Goal: Navigation & Orientation: Understand site structure

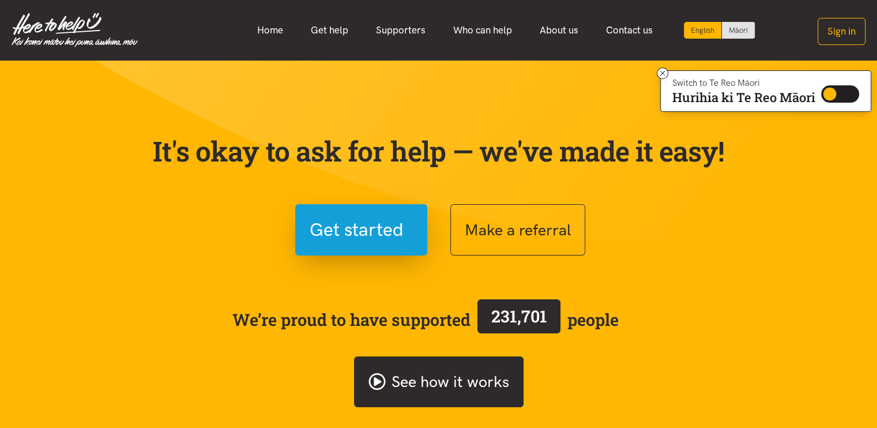
click at [431, 378] on link "See how it works" at bounding box center [439, 381] width 170 height 51
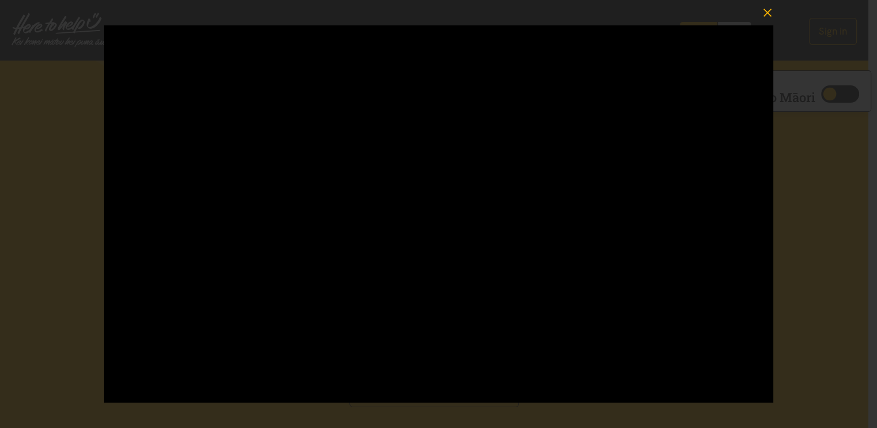
click at [766, 9] on icon "button" at bounding box center [767, 13] width 16 height 16
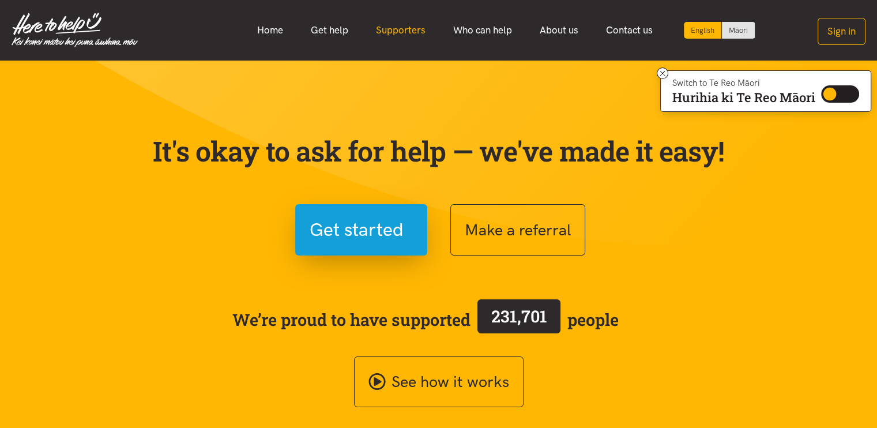
click at [394, 31] on link "Supporters" at bounding box center [400, 30] width 77 height 25
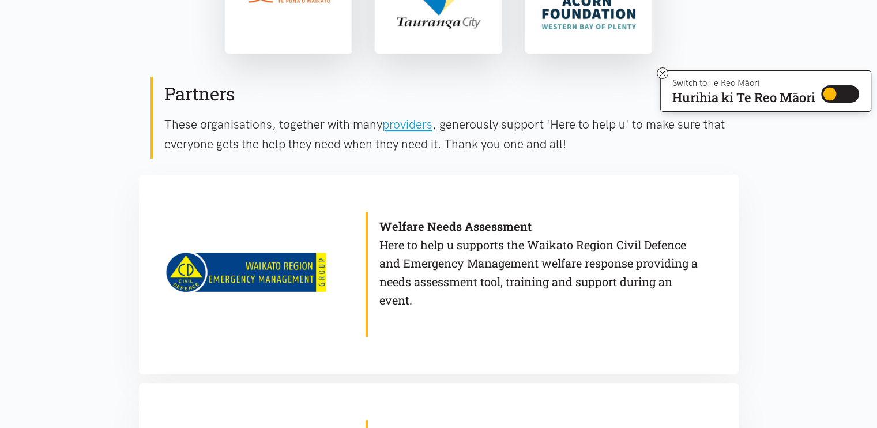
scroll to position [532, 0]
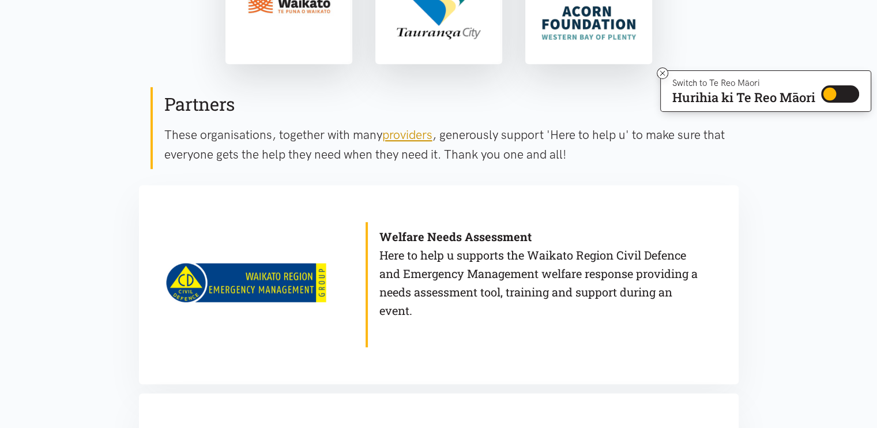
click at [406, 133] on link "providers" at bounding box center [407, 134] width 50 height 14
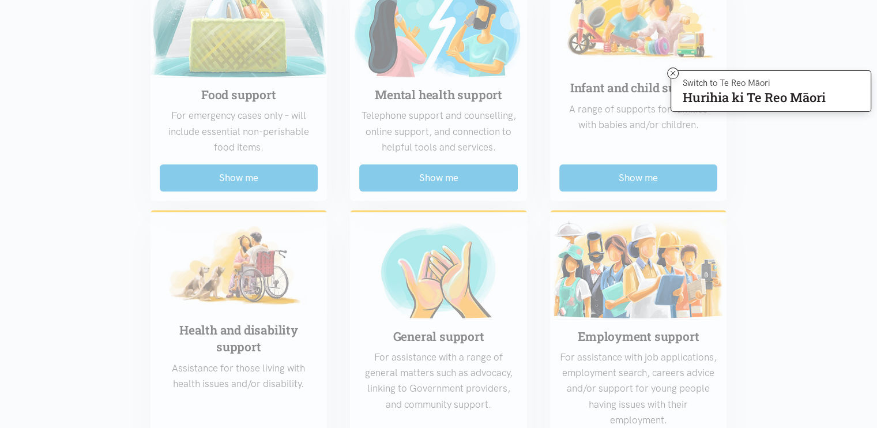
scroll to position [357, 0]
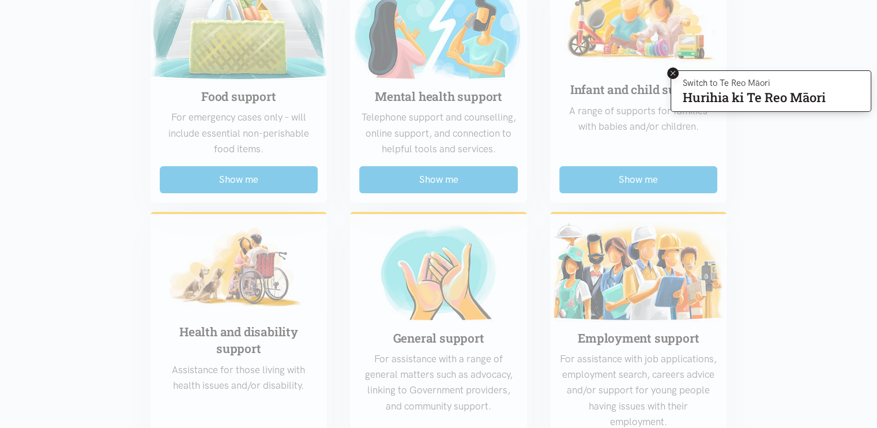
click at [672, 71] on icon at bounding box center [673, 73] width 5 height 5
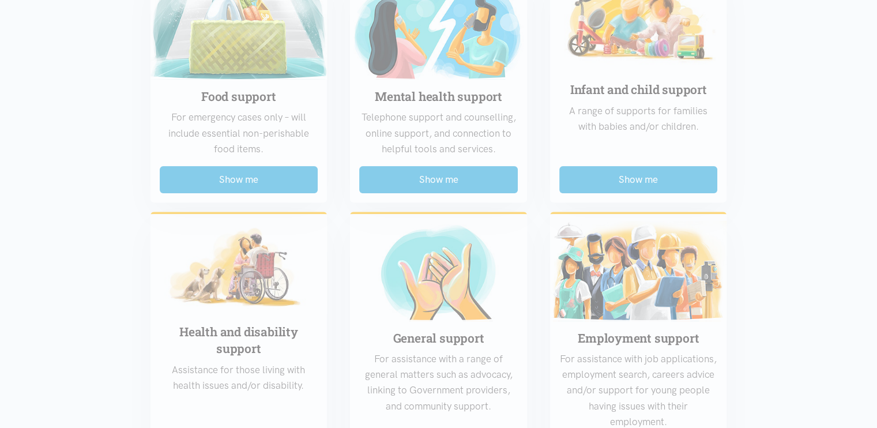
scroll to position [0, 0]
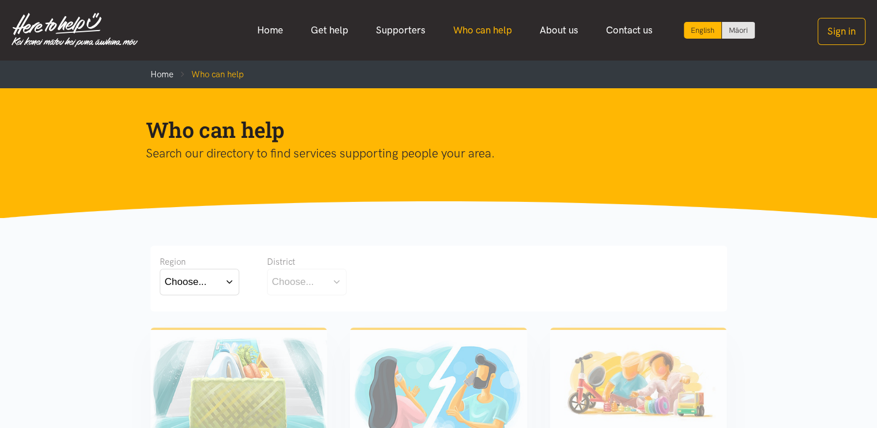
click at [490, 31] on link "Who can help" at bounding box center [482, 30] width 86 height 25
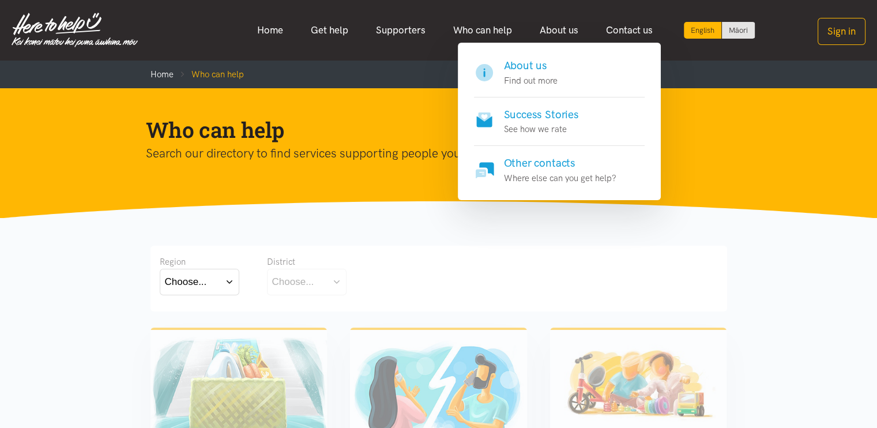
click at [553, 116] on h4 "Success Stories" at bounding box center [541, 115] width 75 height 16
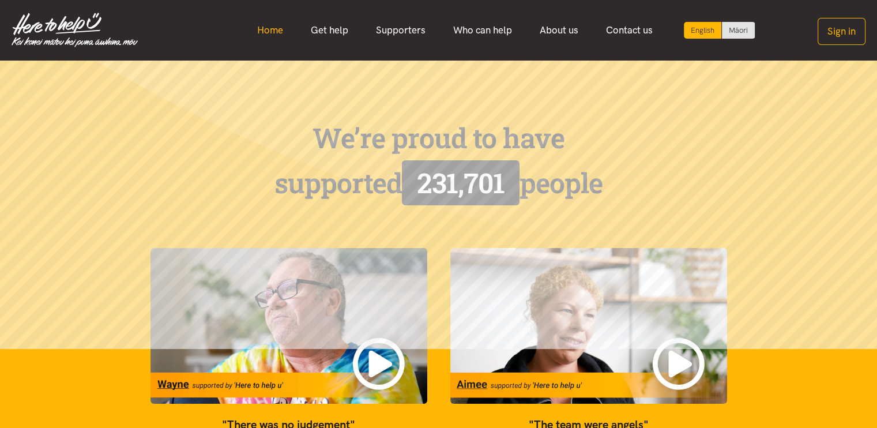
click at [271, 31] on link "Home" at bounding box center [270, 30] width 54 height 25
